Goal: Share content: Share content

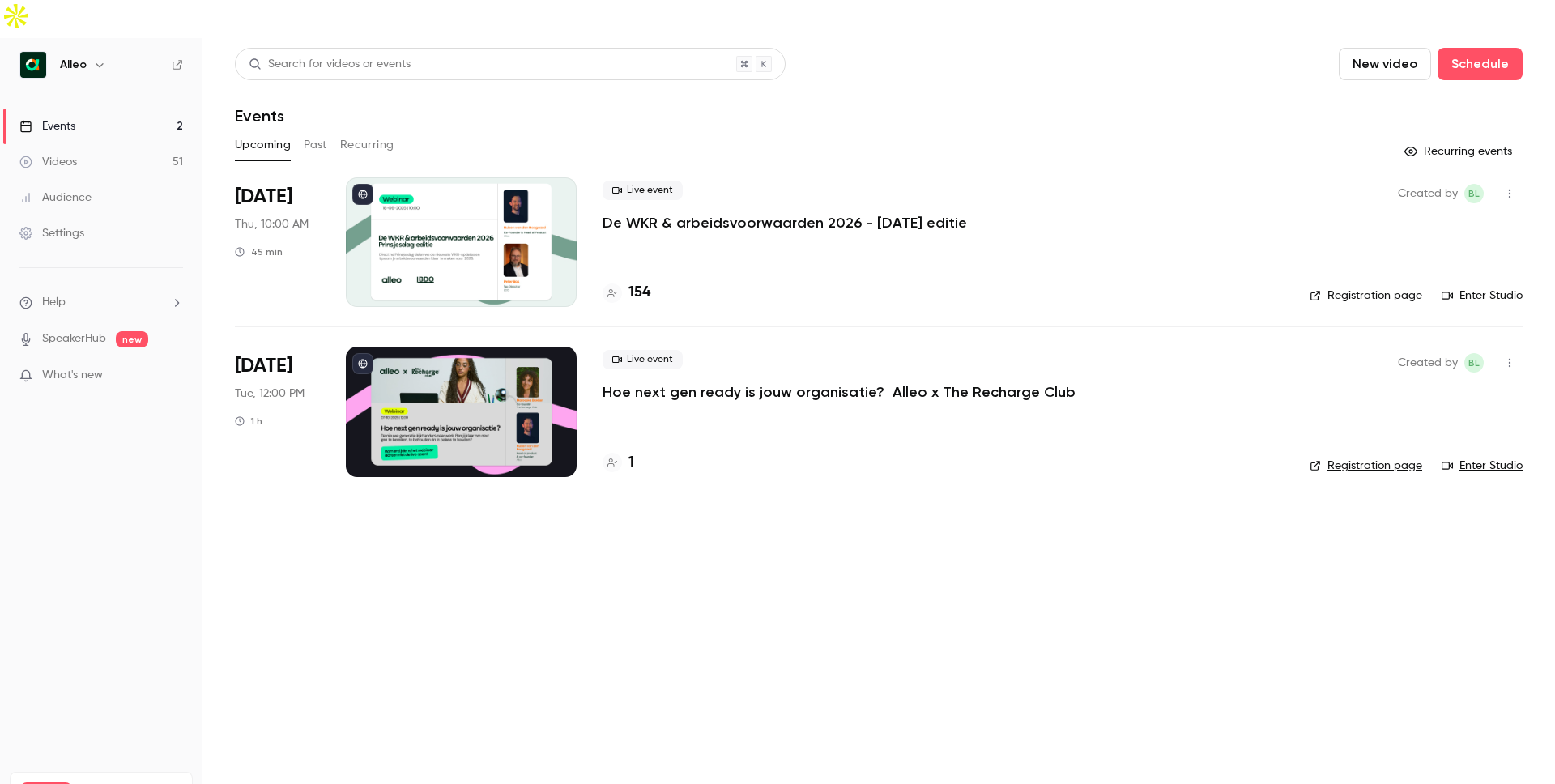
click at [97, 59] on icon "button" at bounding box center [100, 65] width 13 height 13
click at [92, 139] on li "Switch channel 2" at bounding box center [136, 149] width 243 height 43
click at [158, 193] on link "Alleo Customer Success" at bounding box center [136, 183] width 243 height 47
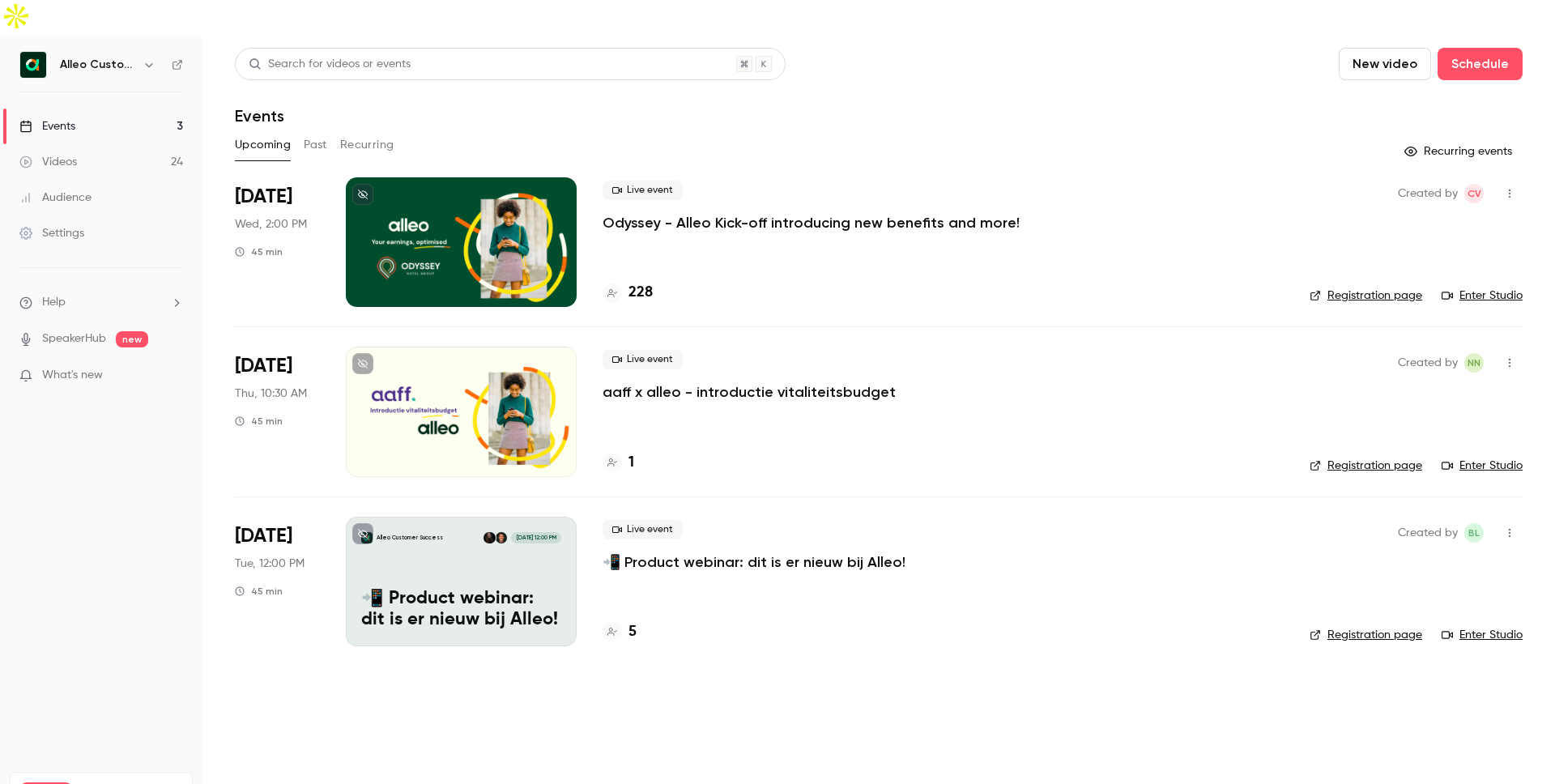
click at [1372, 288] on link "Registration page" at bounding box center [1366, 296] width 112 height 17
click at [1509, 180] on button "button" at bounding box center [1510, 193] width 26 height 26
click at [1419, 203] on div "Share" at bounding box center [1447, 197] width 123 height 17
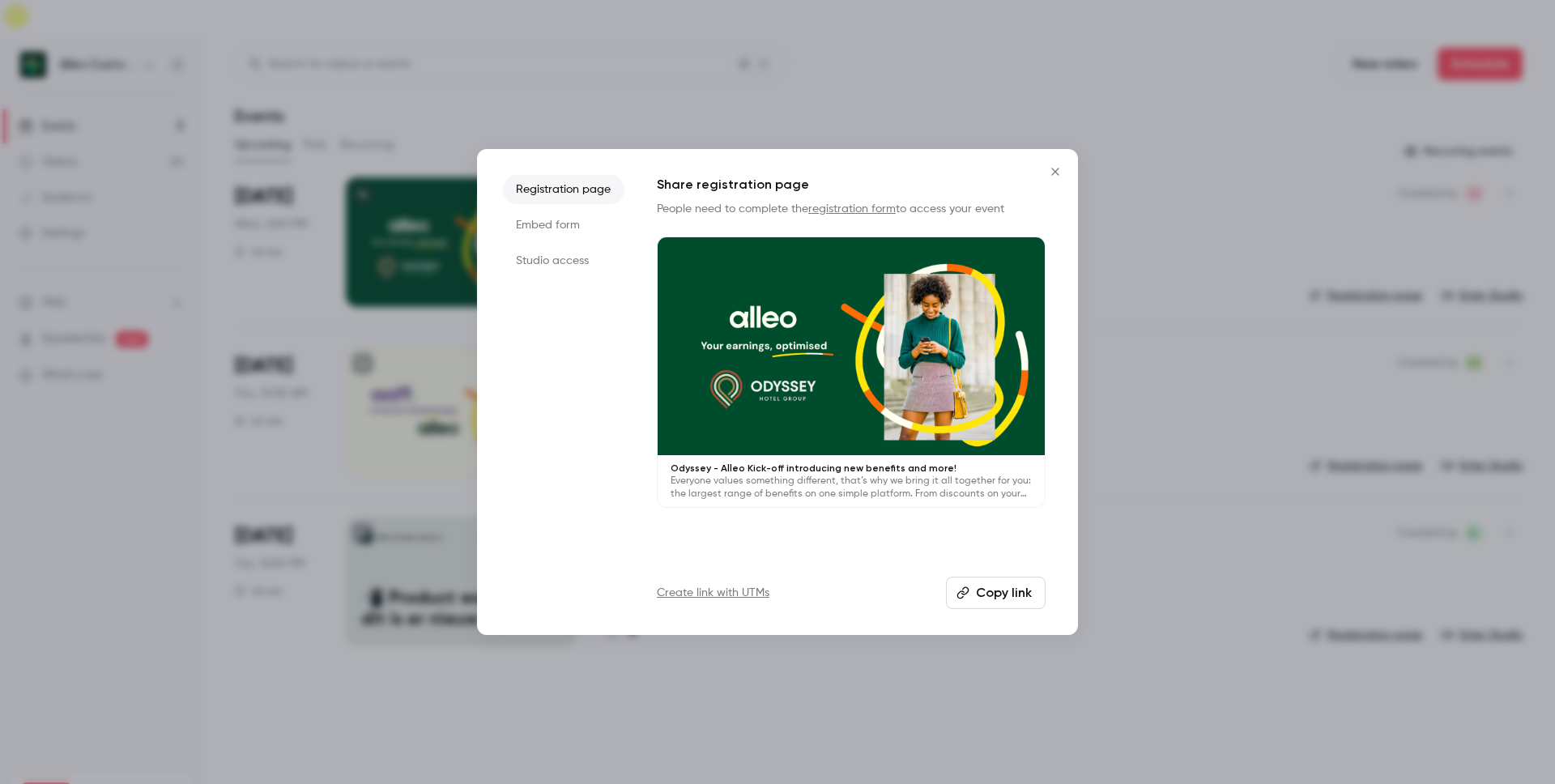
click at [552, 257] on li "Studio access" at bounding box center [563, 261] width 122 height 29
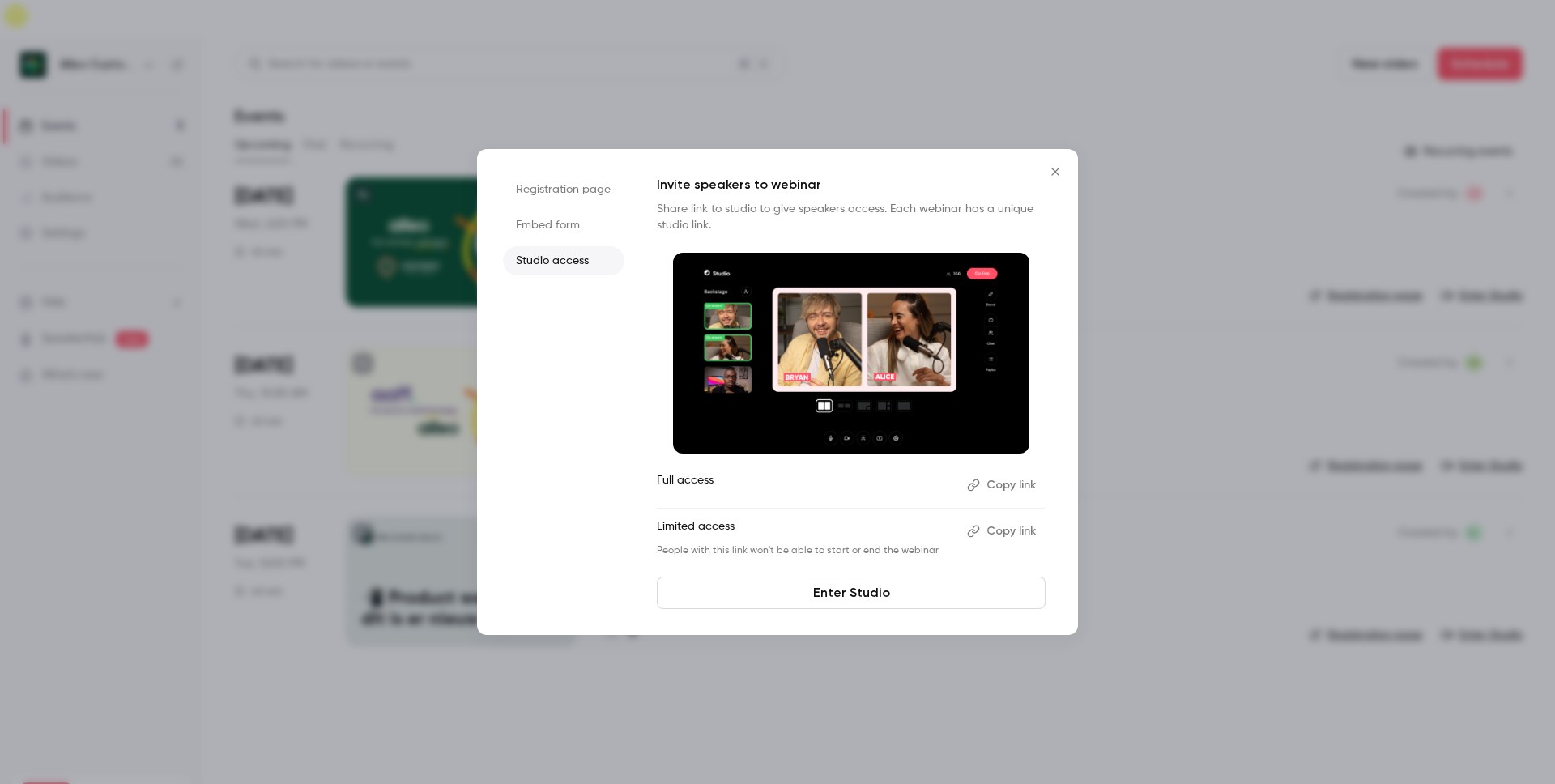
click at [1007, 527] on button "Copy link" at bounding box center [1002, 531] width 85 height 26
